Goal: Complete application form

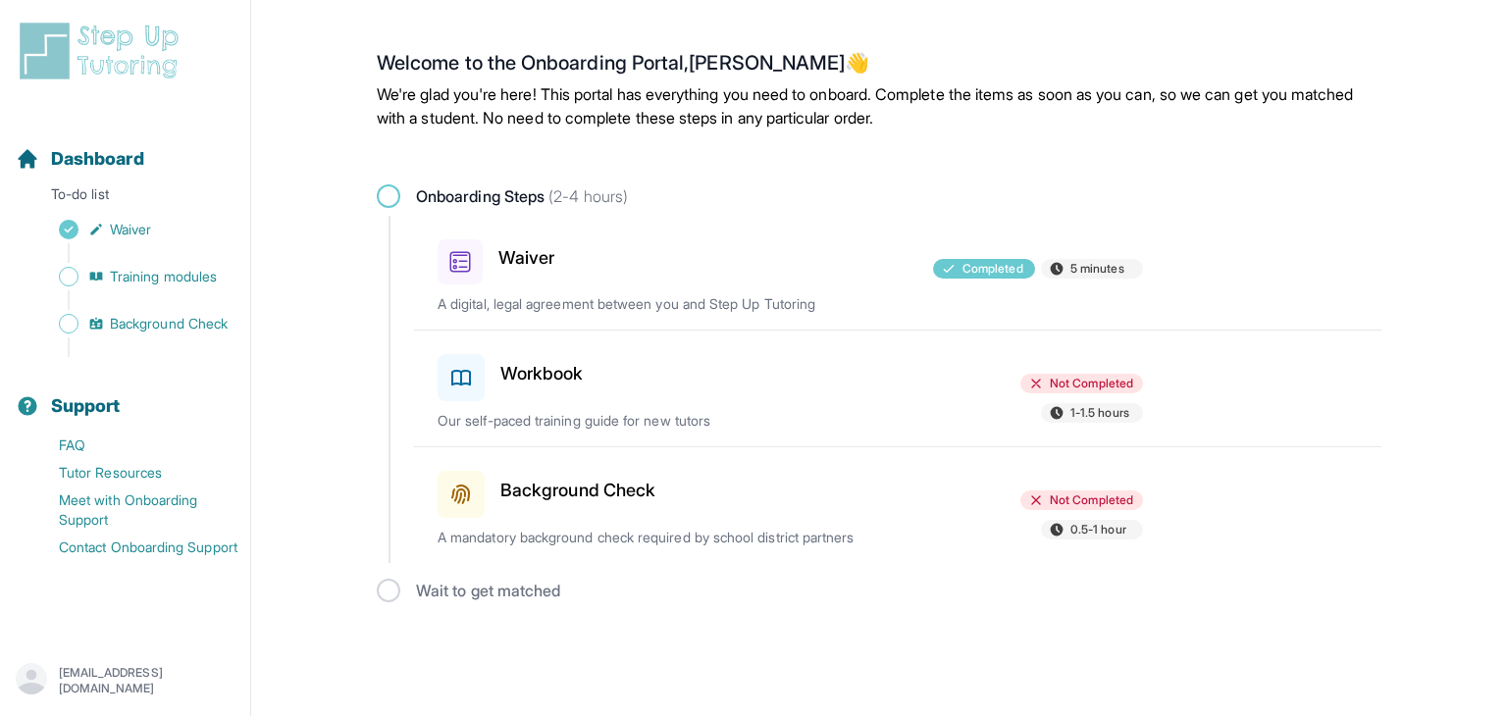
click at [530, 388] on div "Workbook" at bounding box center [551, 373] width 229 height 55
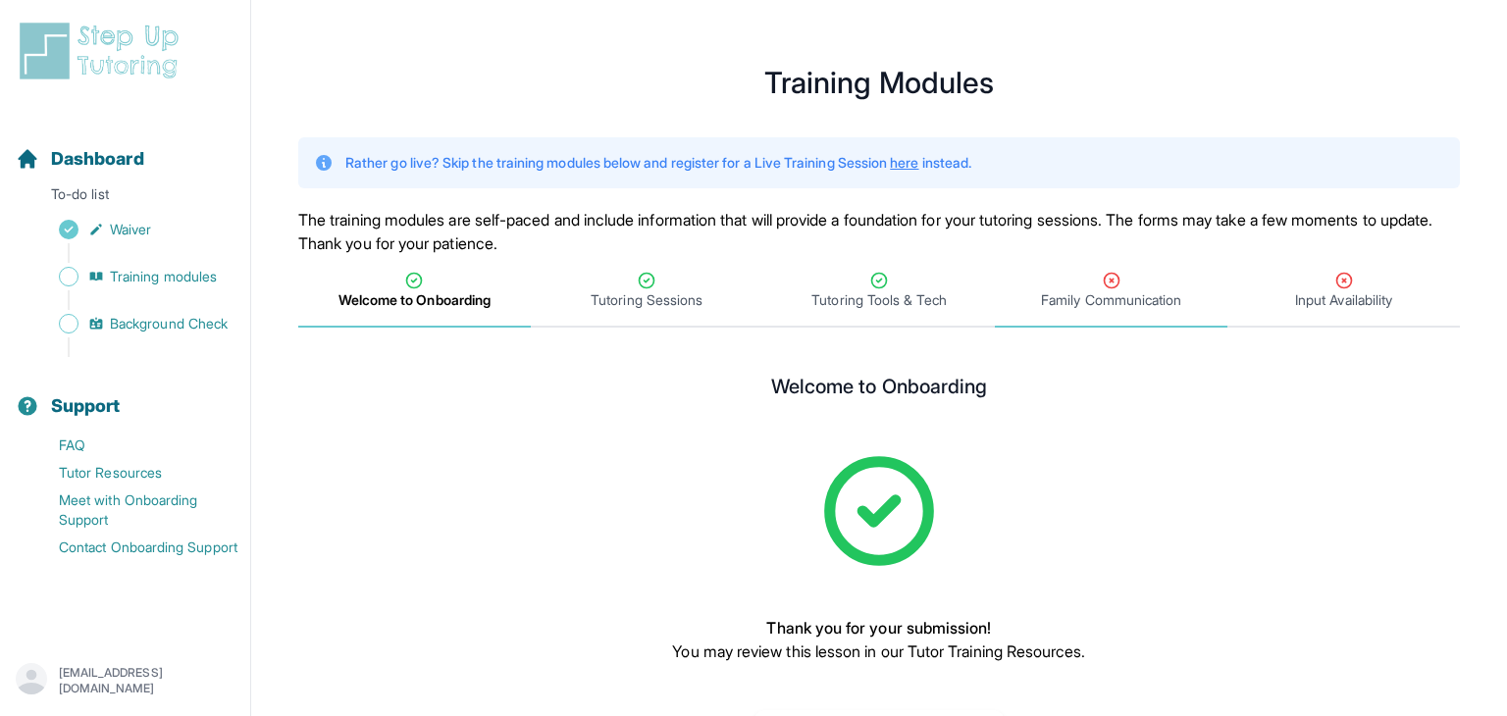
click at [1097, 278] on div "Family Communication" at bounding box center [1111, 290] width 225 height 39
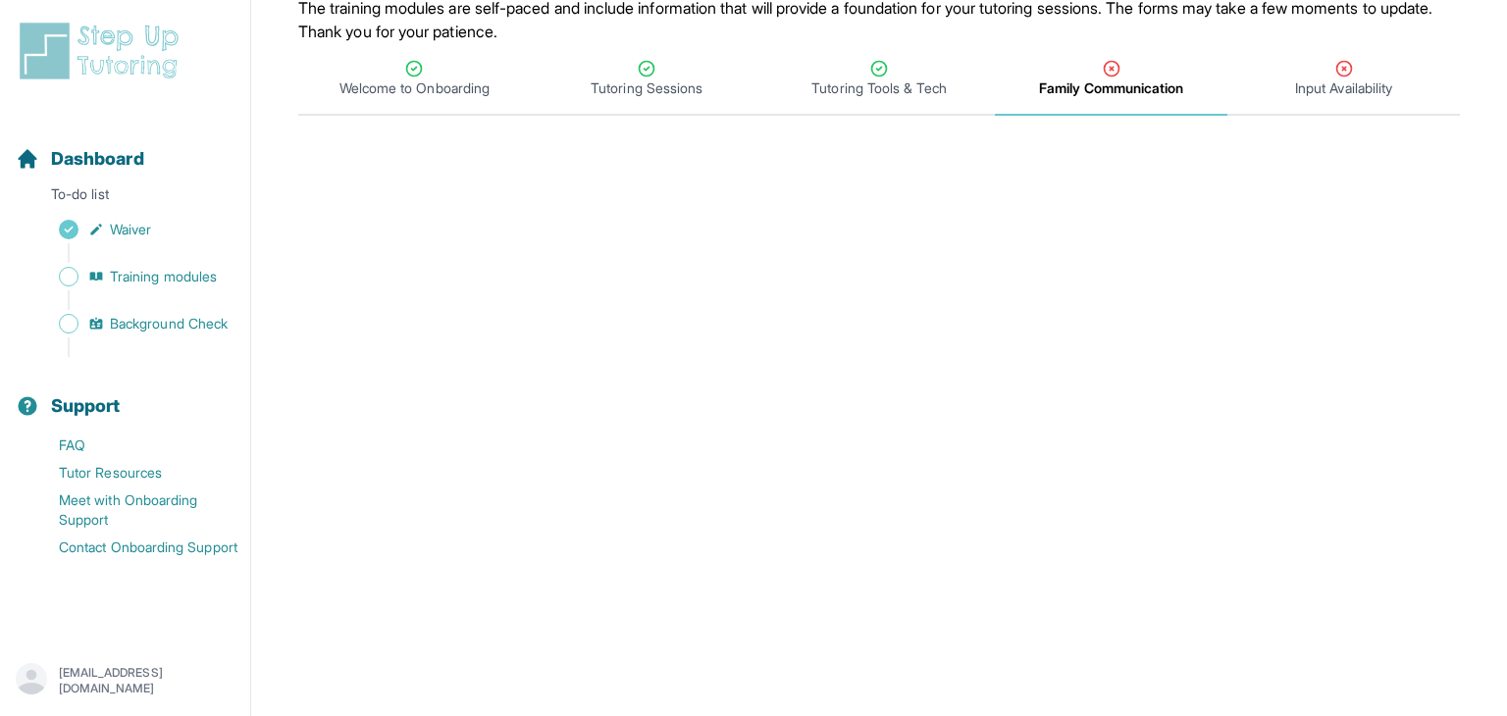
scroll to position [209, 0]
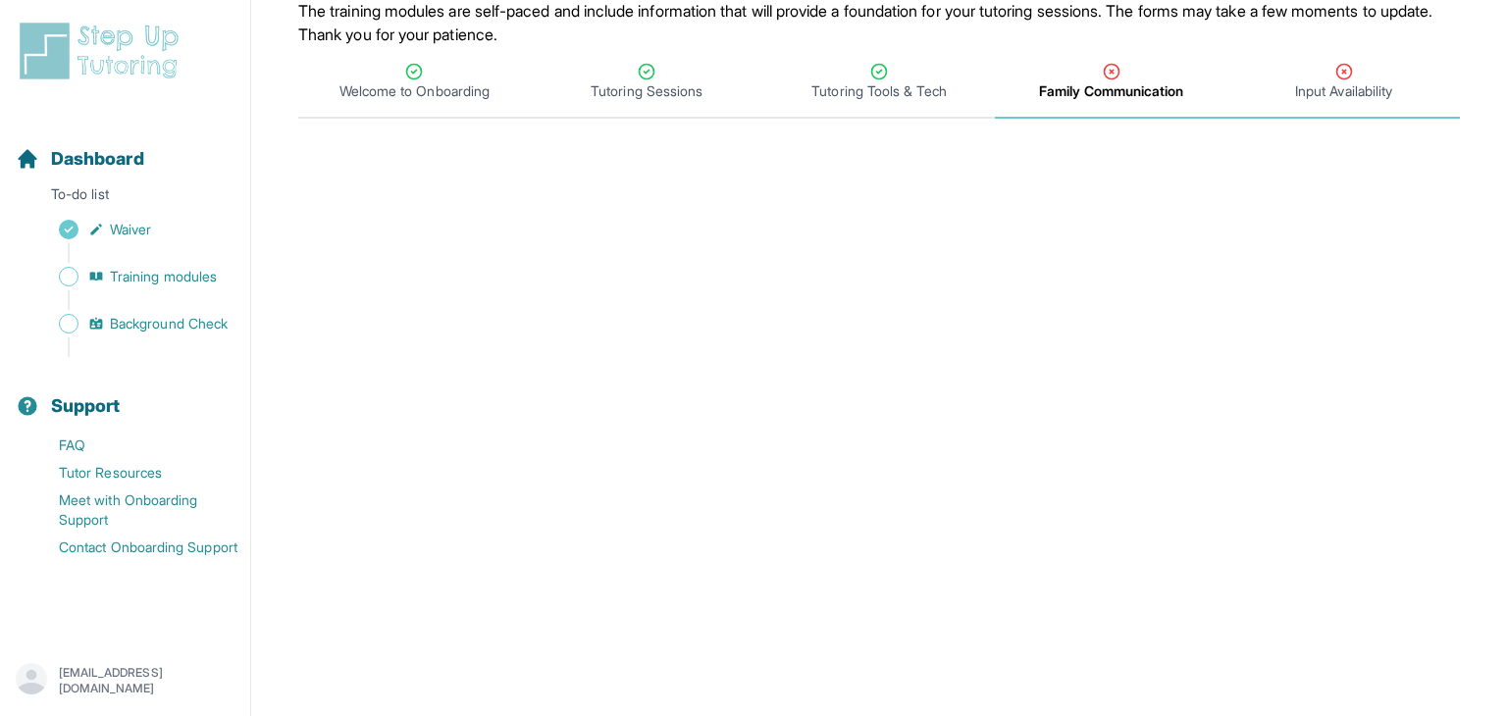
click at [1331, 86] on span "Input Availability" at bounding box center [1343, 91] width 97 height 20
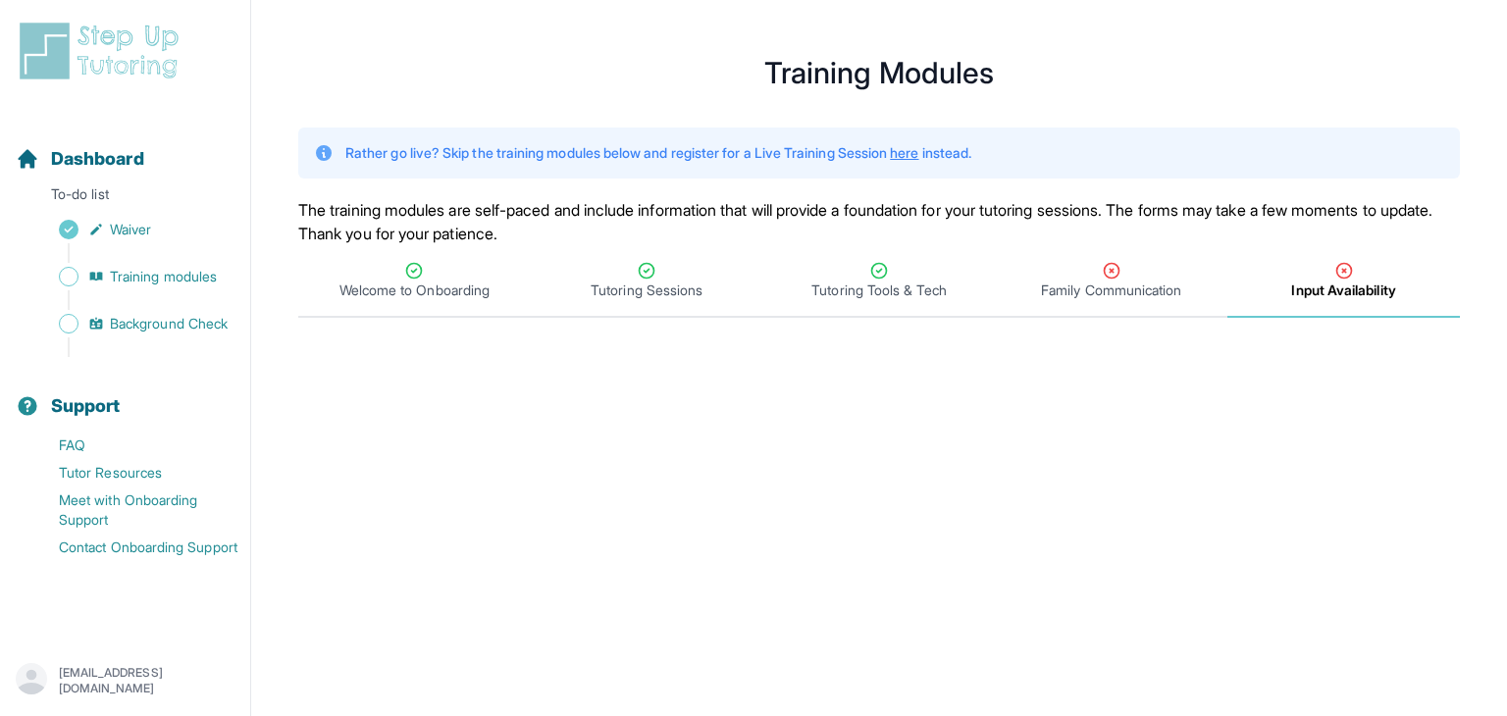
scroll to position [0, 0]
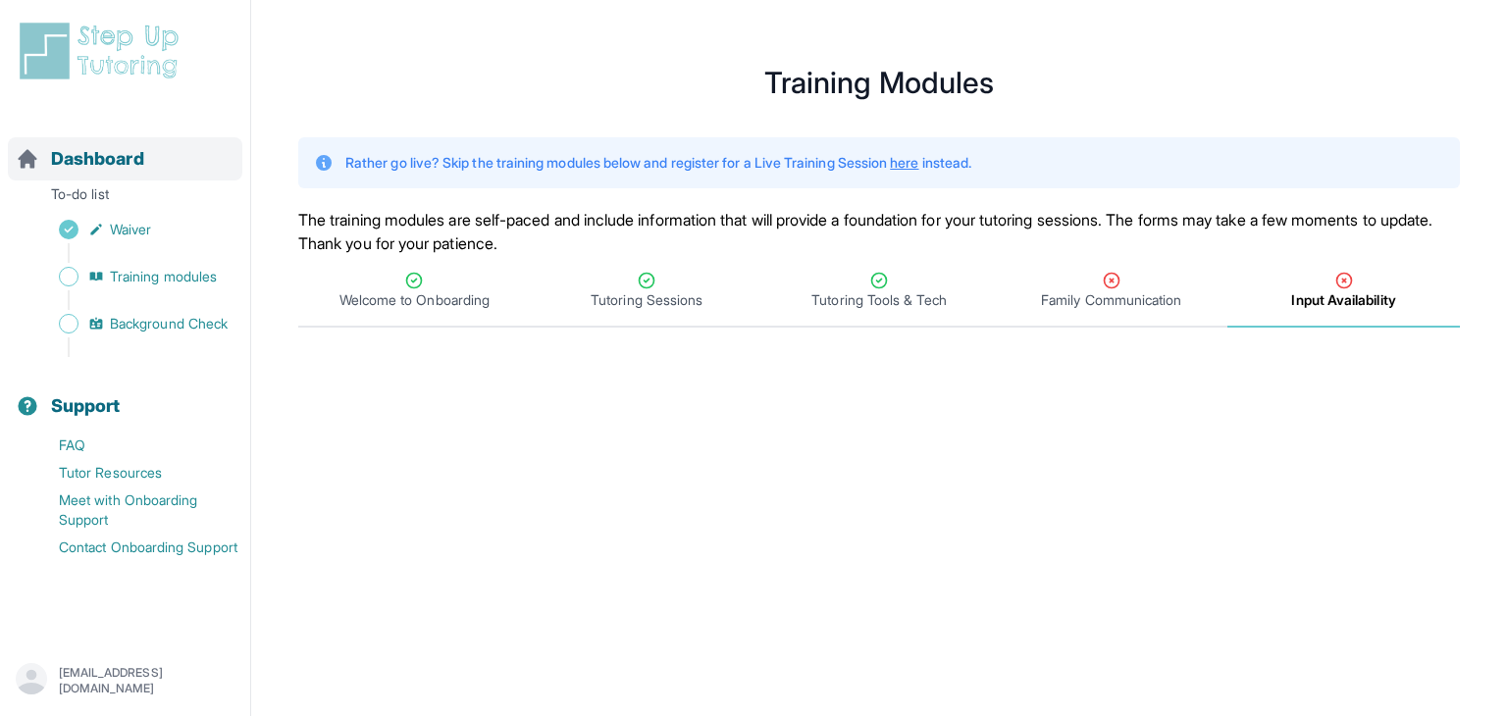
click at [69, 164] on span "Dashboard" at bounding box center [97, 158] width 93 height 27
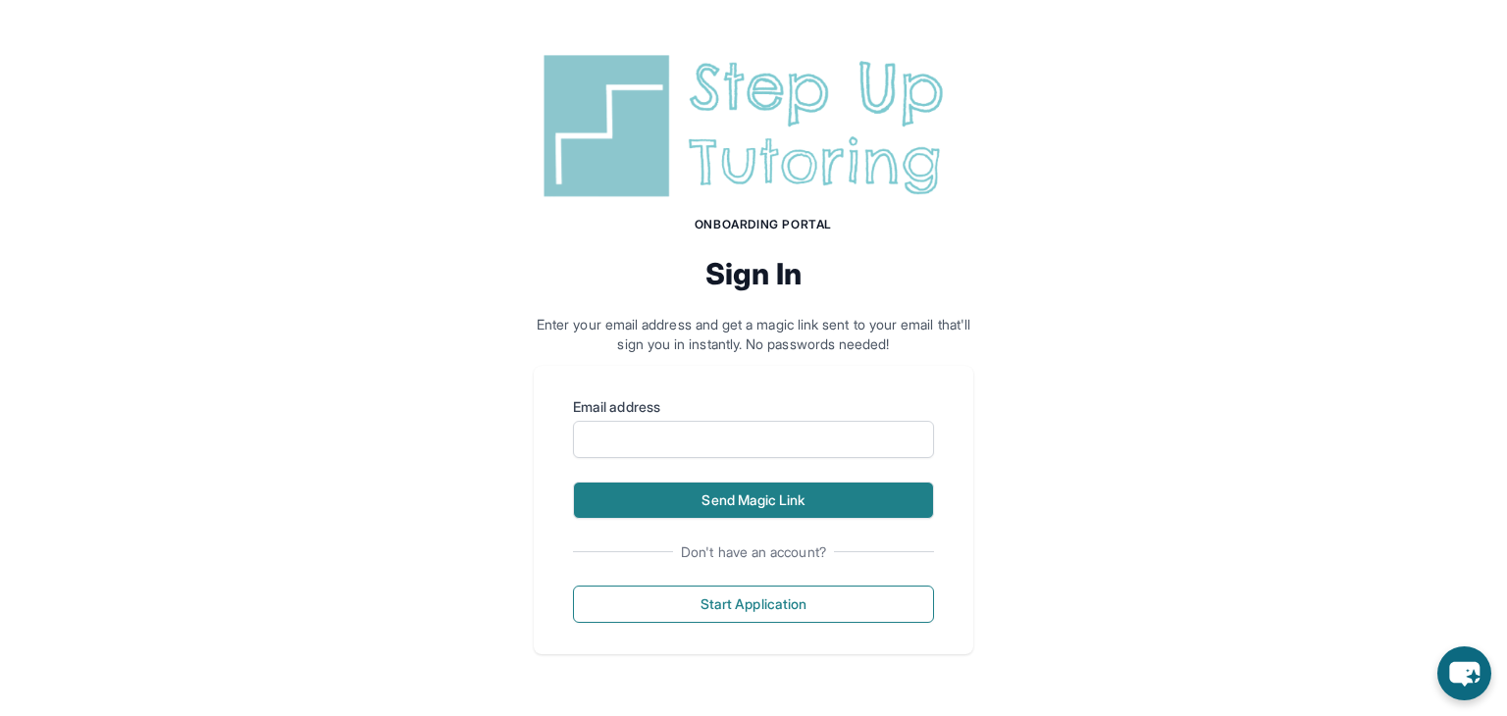
click at [751, 493] on button "Send Magic Link" at bounding box center [753, 500] width 361 height 37
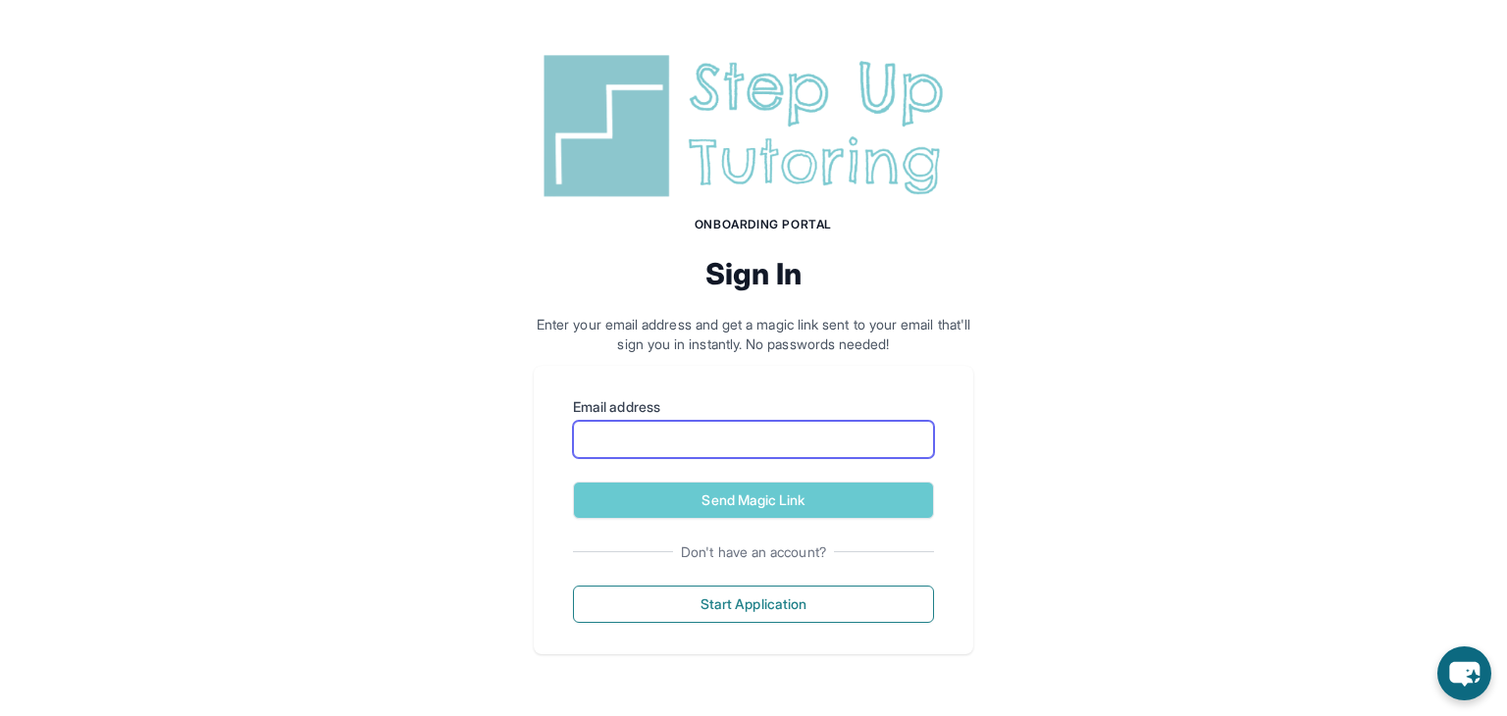
click at [834, 446] on input "Email address" at bounding box center [753, 439] width 361 height 37
type input "**********"
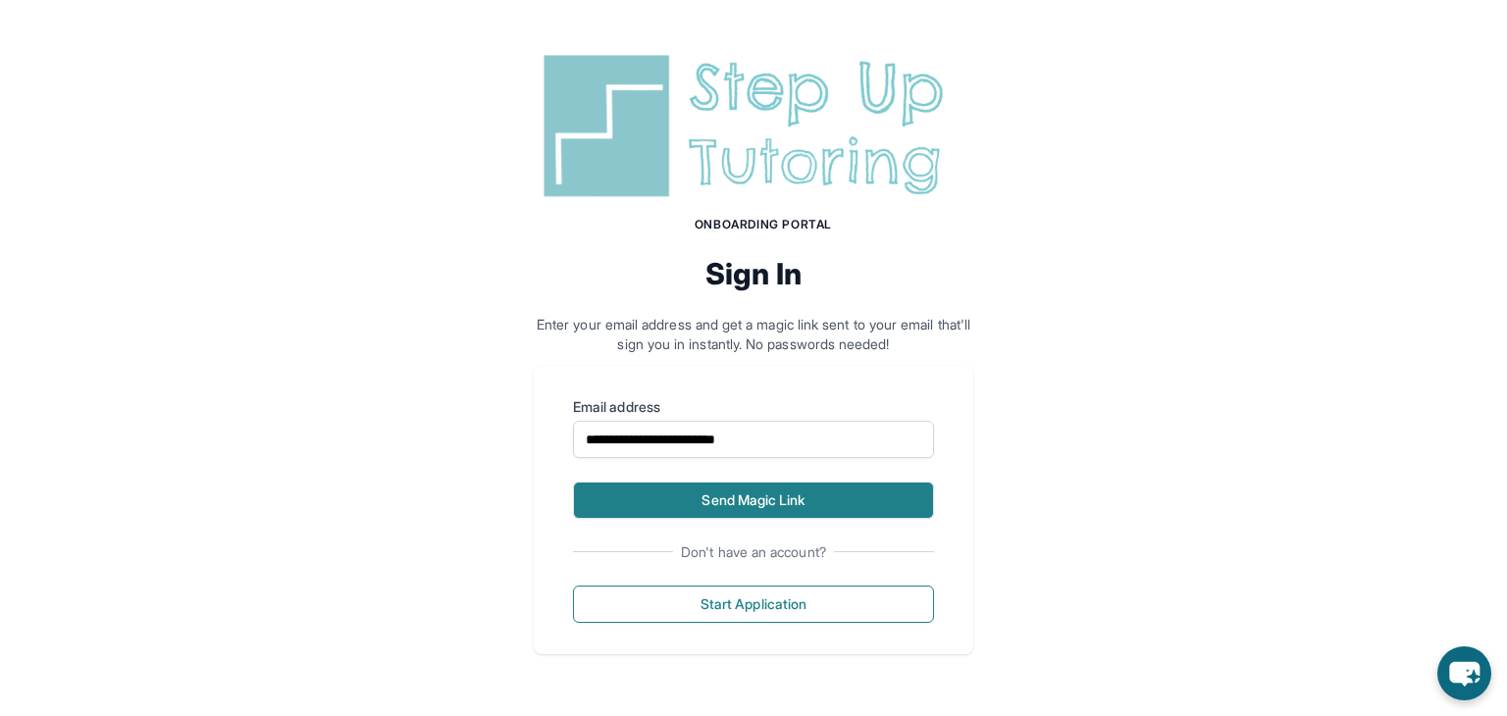
click at [735, 499] on button "Send Magic Link" at bounding box center [753, 500] width 361 height 37
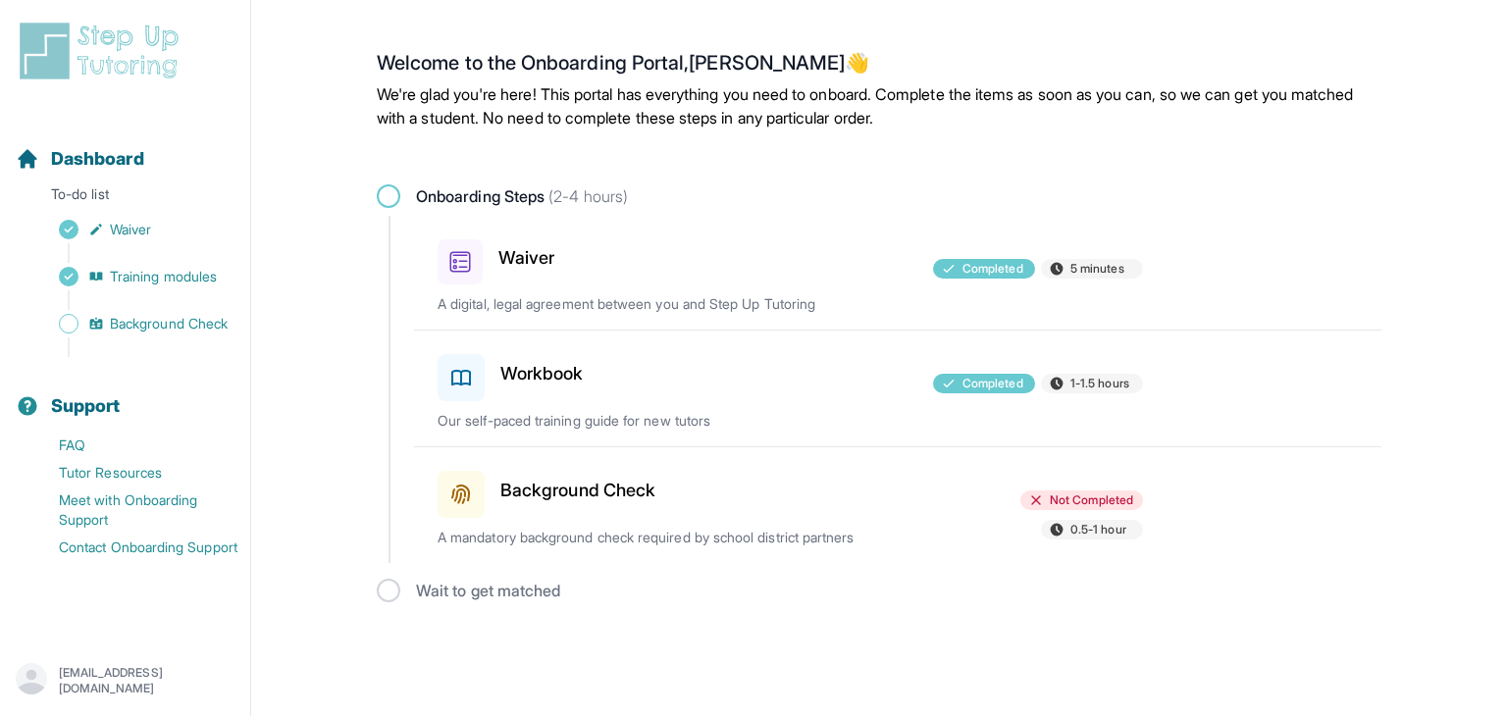
click at [392, 194] on span at bounding box center [389, 196] width 24 height 24
